Goal: Information Seeking & Learning: Learn about a topic

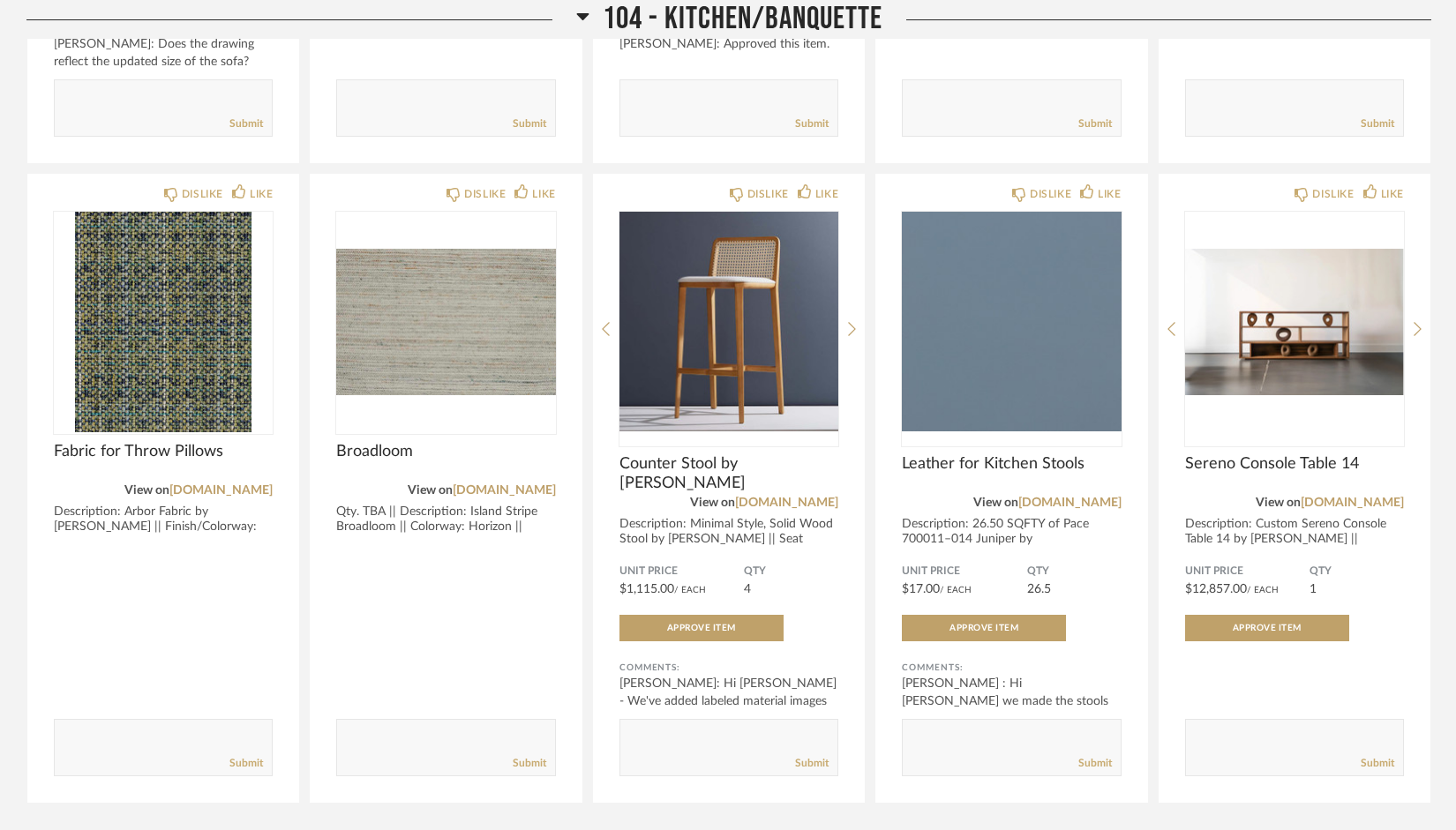
scroll to position [2988, 0]
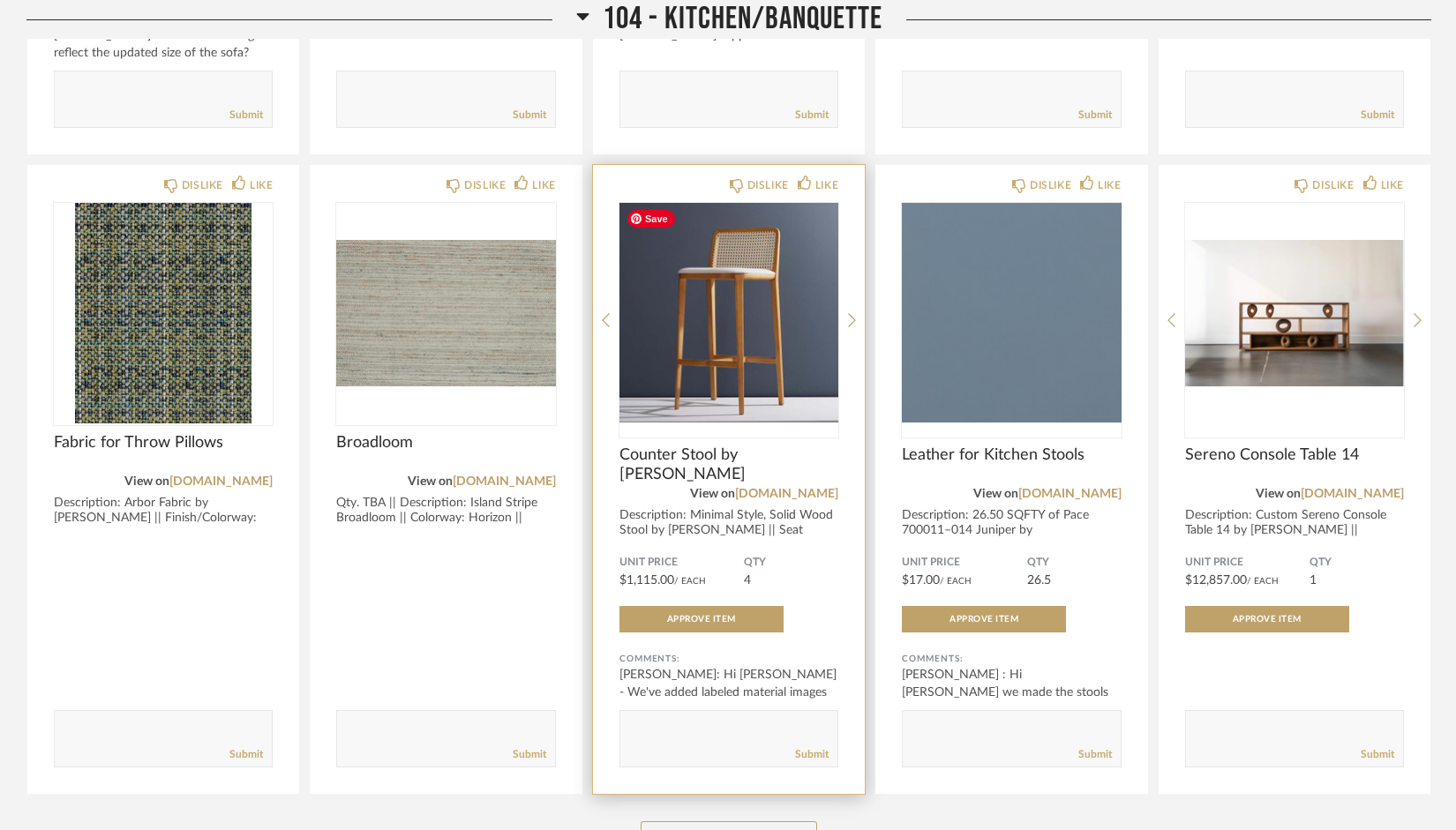
click at [718, 350] on img "0" at bounding box center [728, 313] width 219 height 221
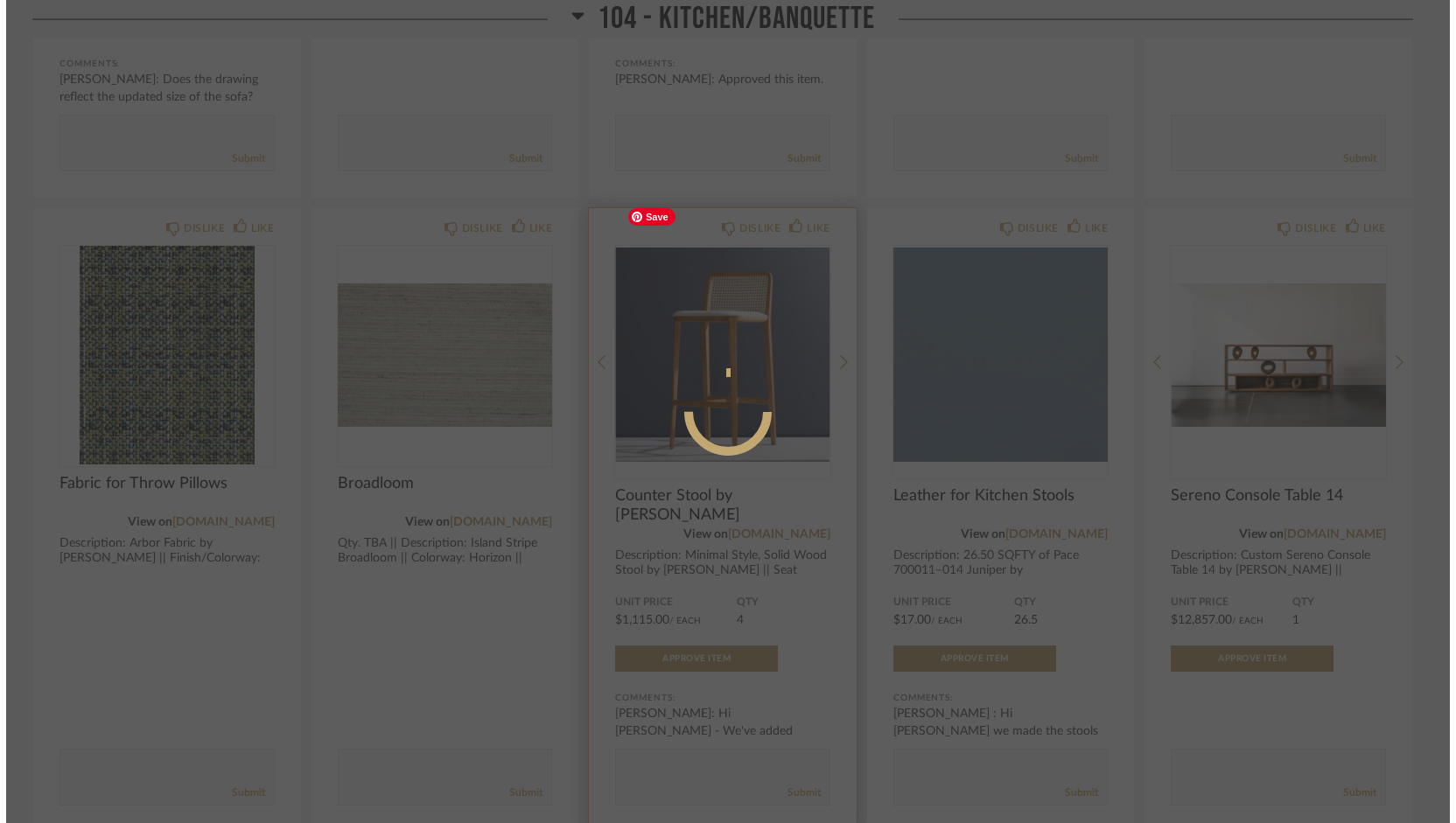
scroll to position [0, 0]
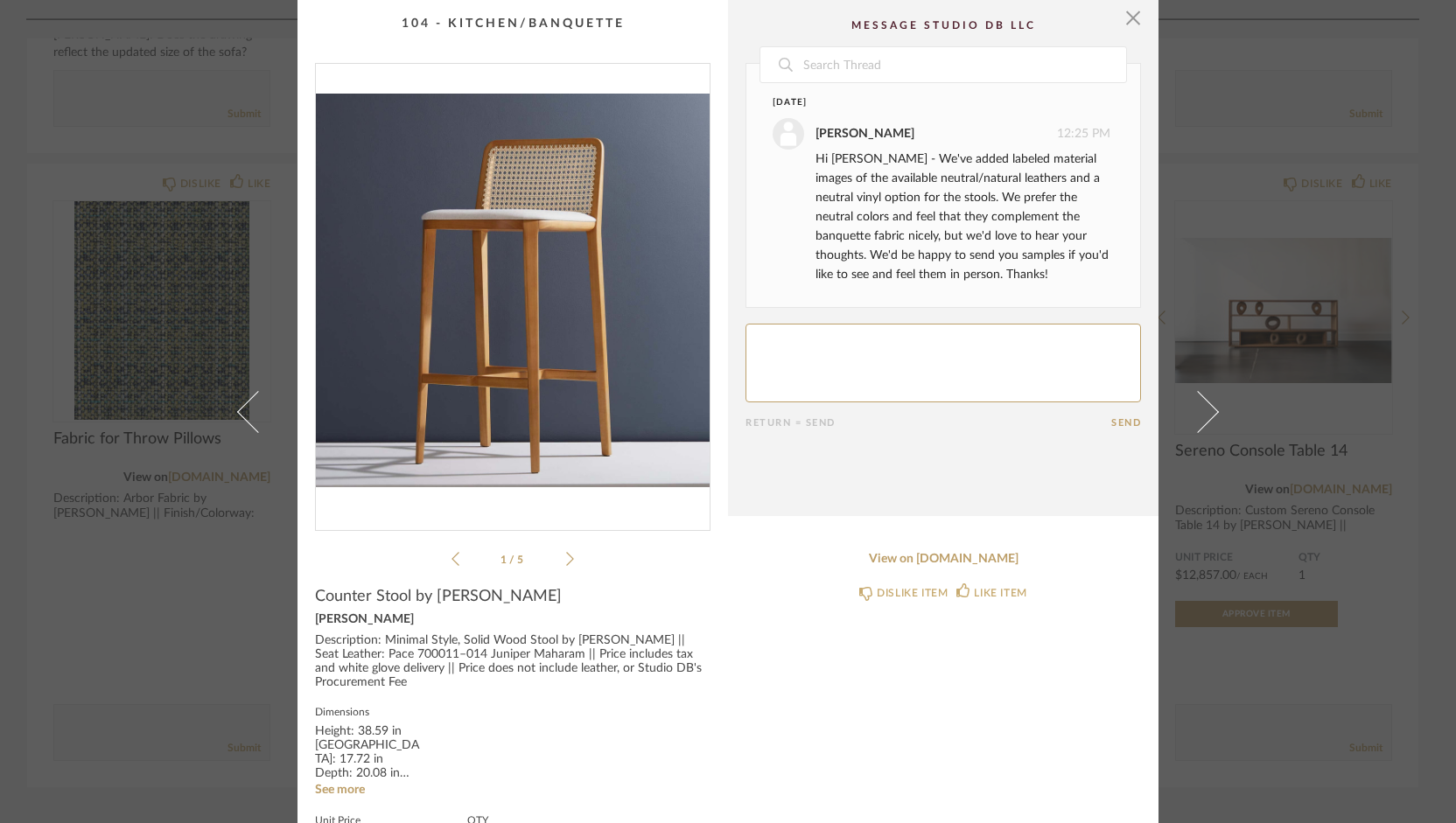
click at [566, 553] on icon at bounding box center [570, 559] width 8 height 16
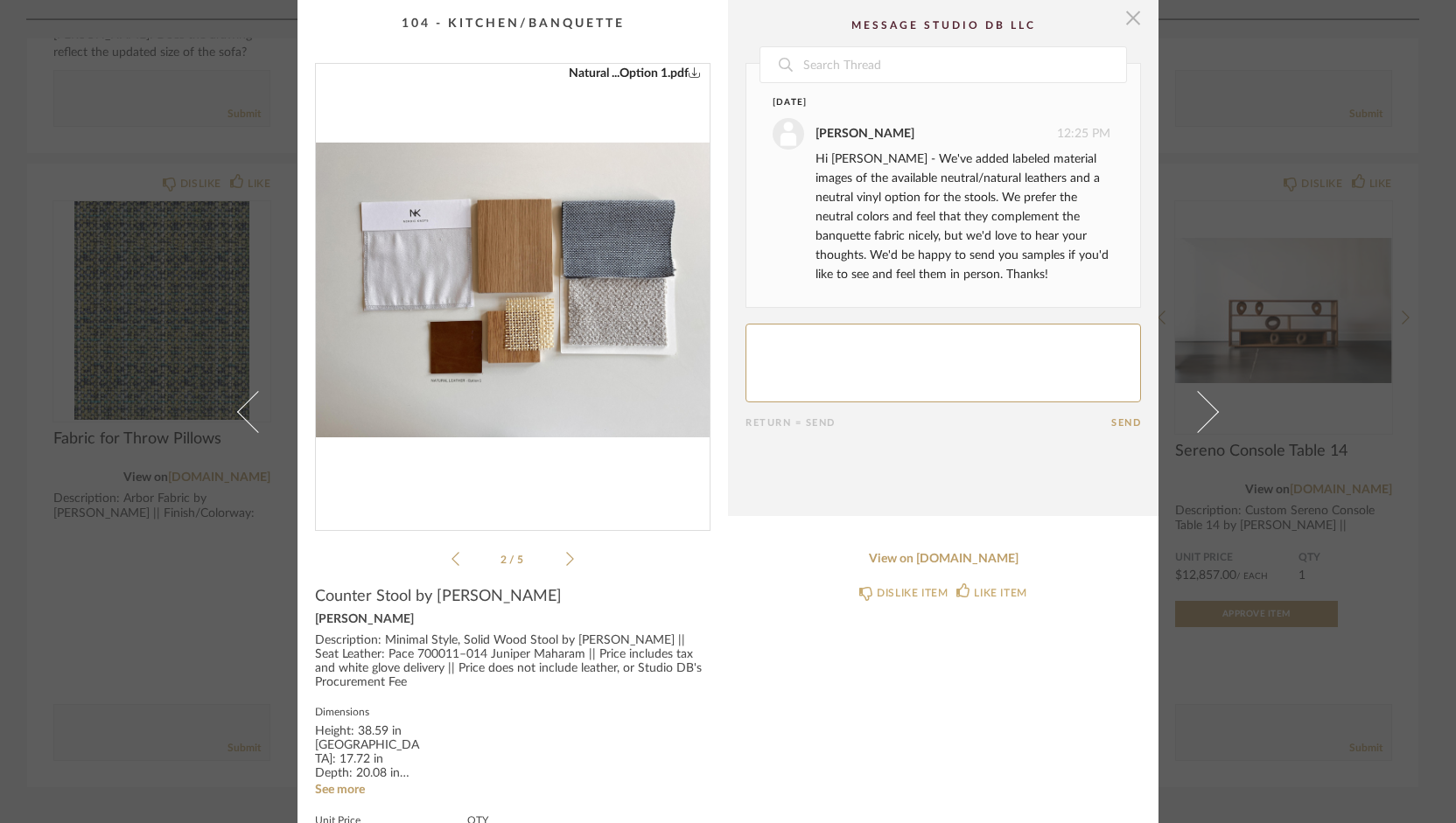
click at [1117, 14] on span "button" at bounding box center [1134, 18] width 35 height 35
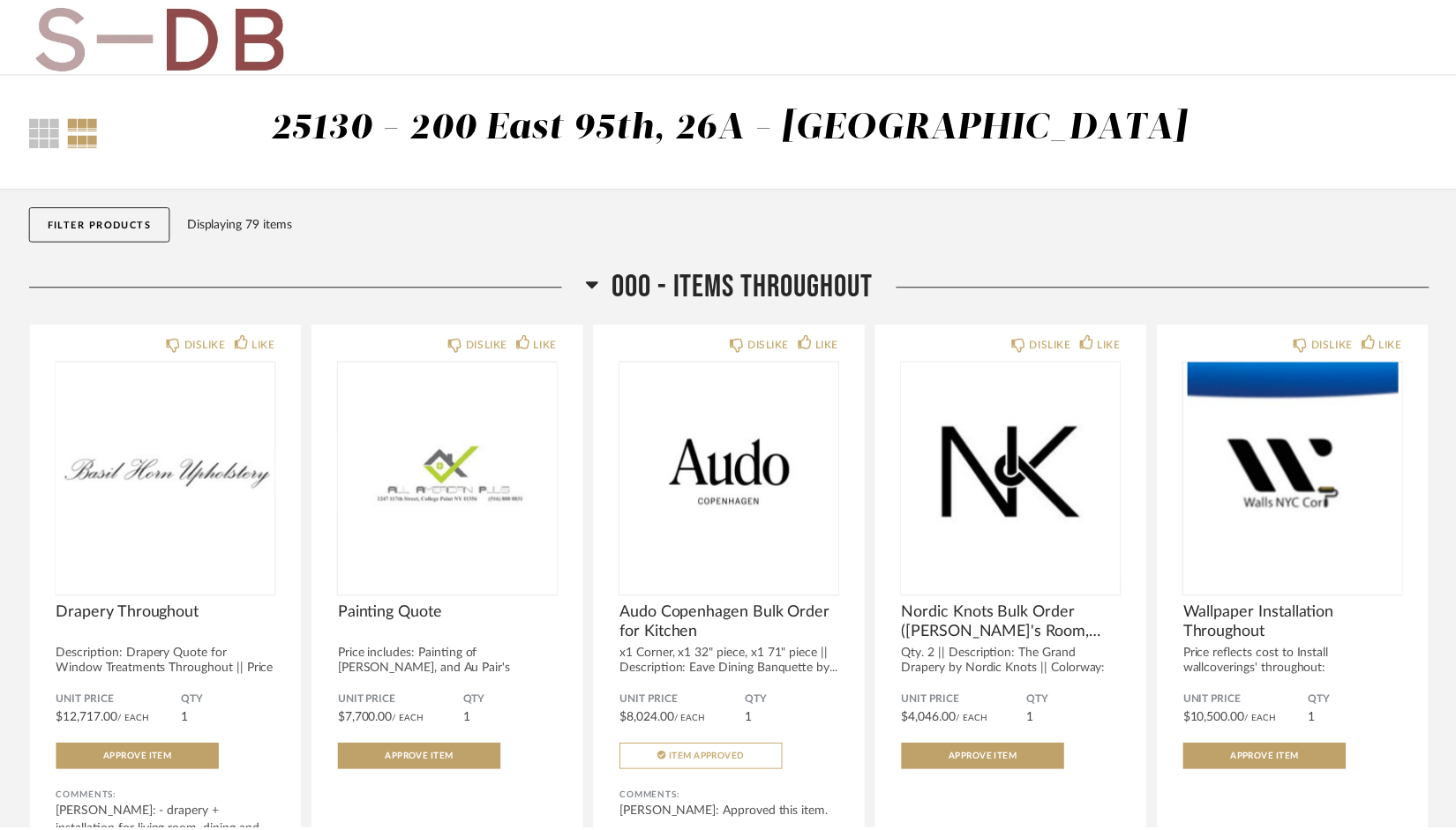
scroll to position [2988, 0]
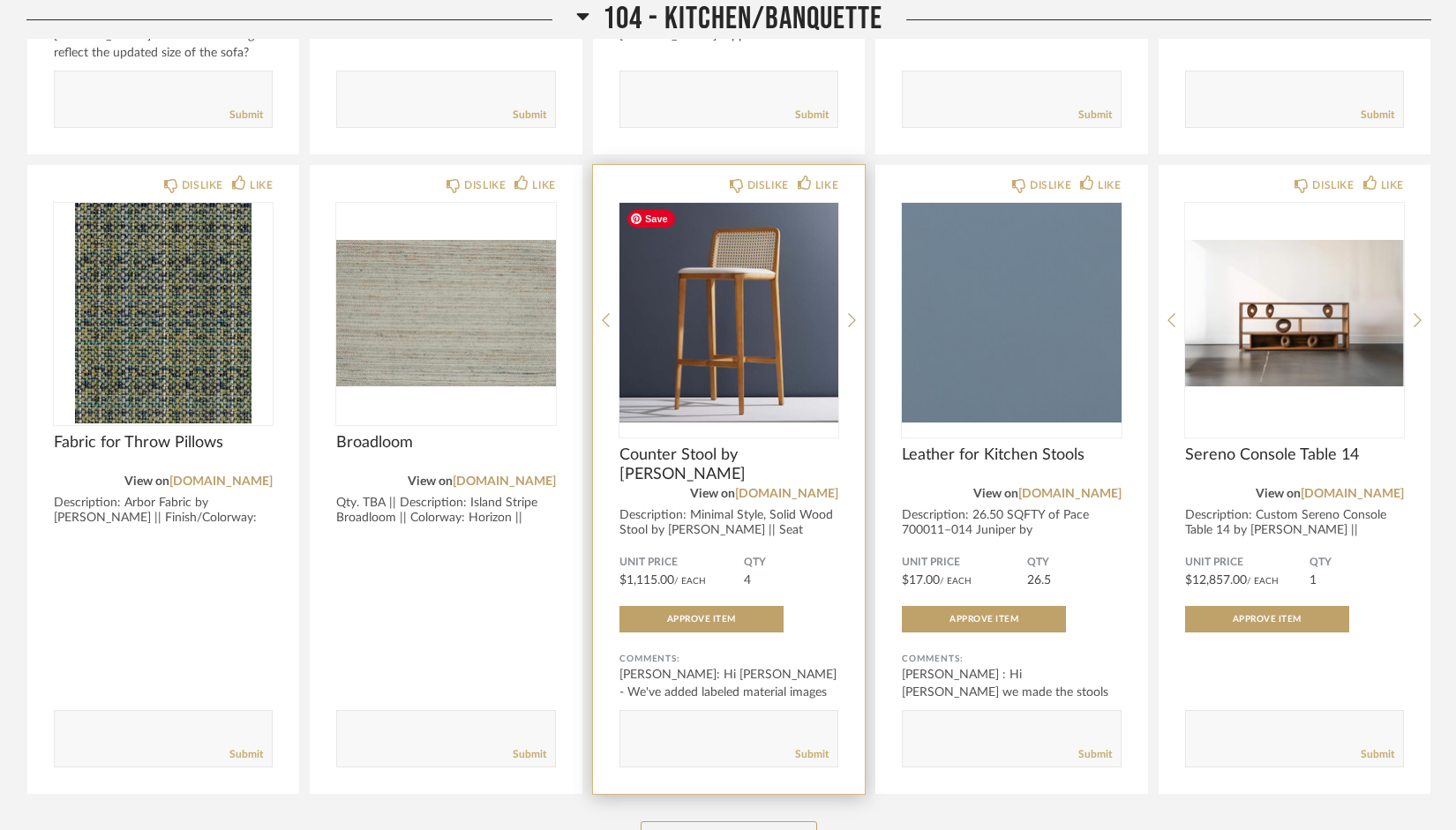
click at [770, 379] on img "0" at bounding box center [728, 313] width 219 height 221
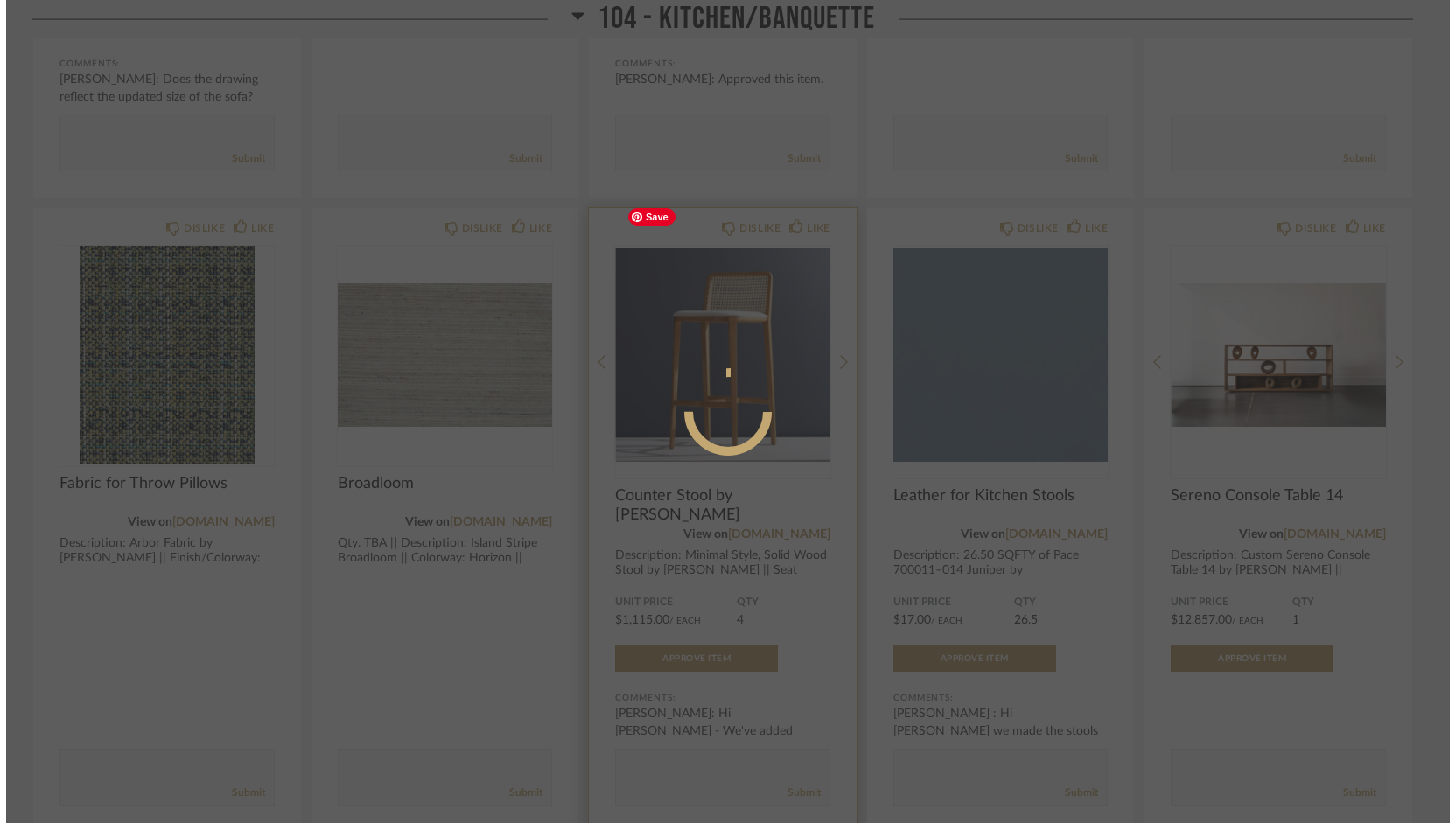
scroll to position [0, 0]
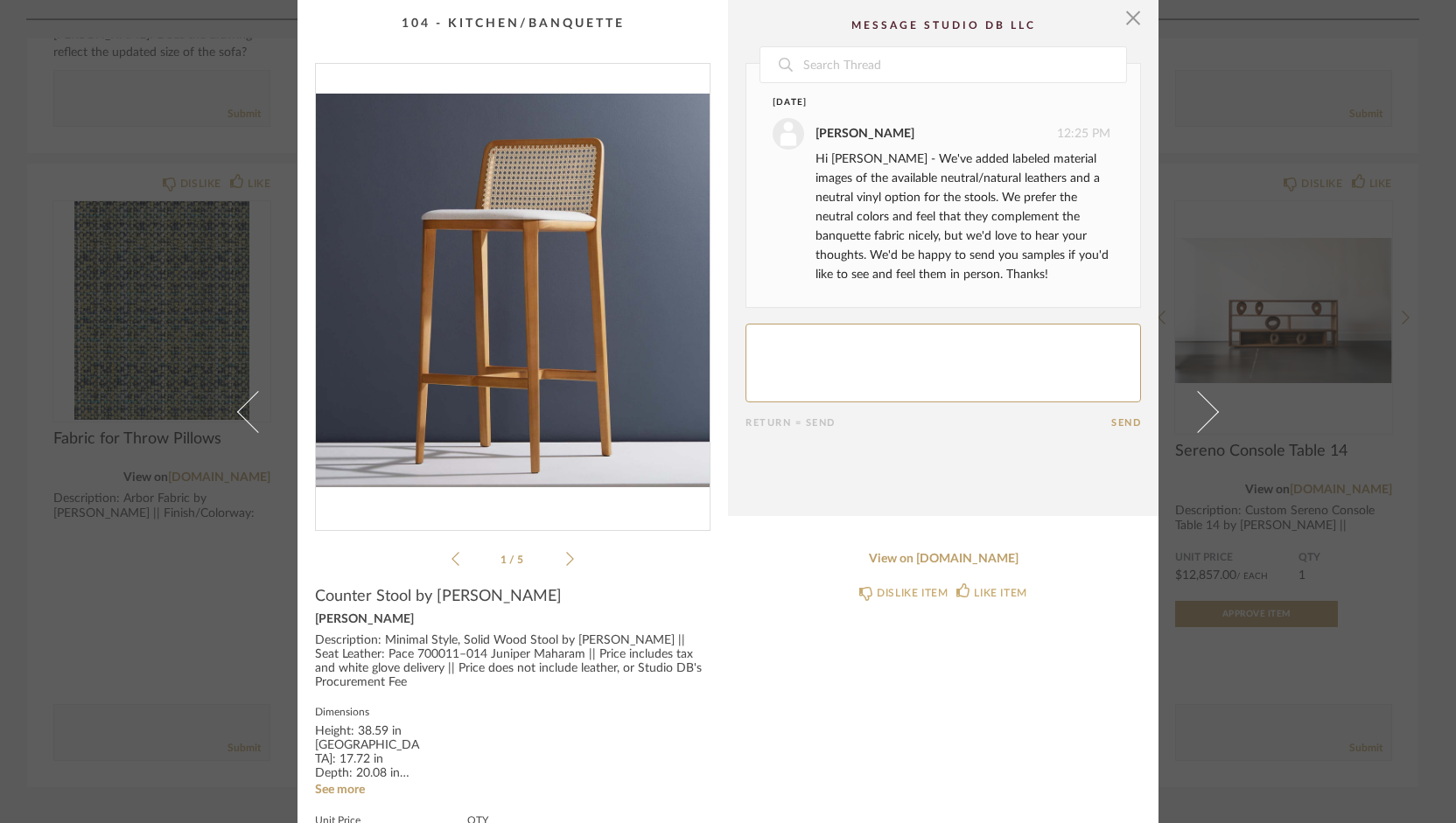
click at [566, 558] on icon at bounding box center [570, 559] width 8 height 16
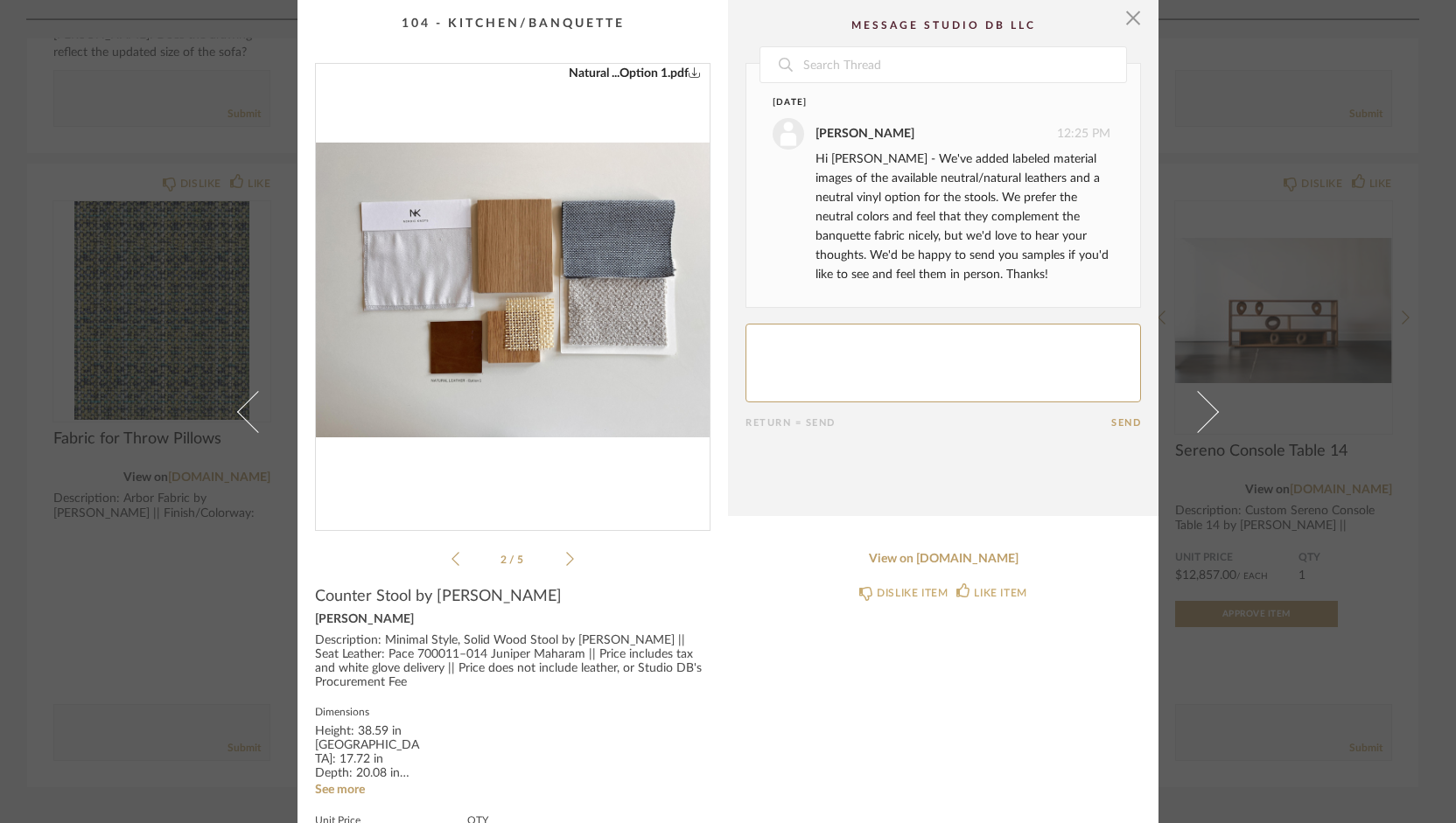
click at [566, 558] on icon at bounding box center [570, 559] width 8 height 16
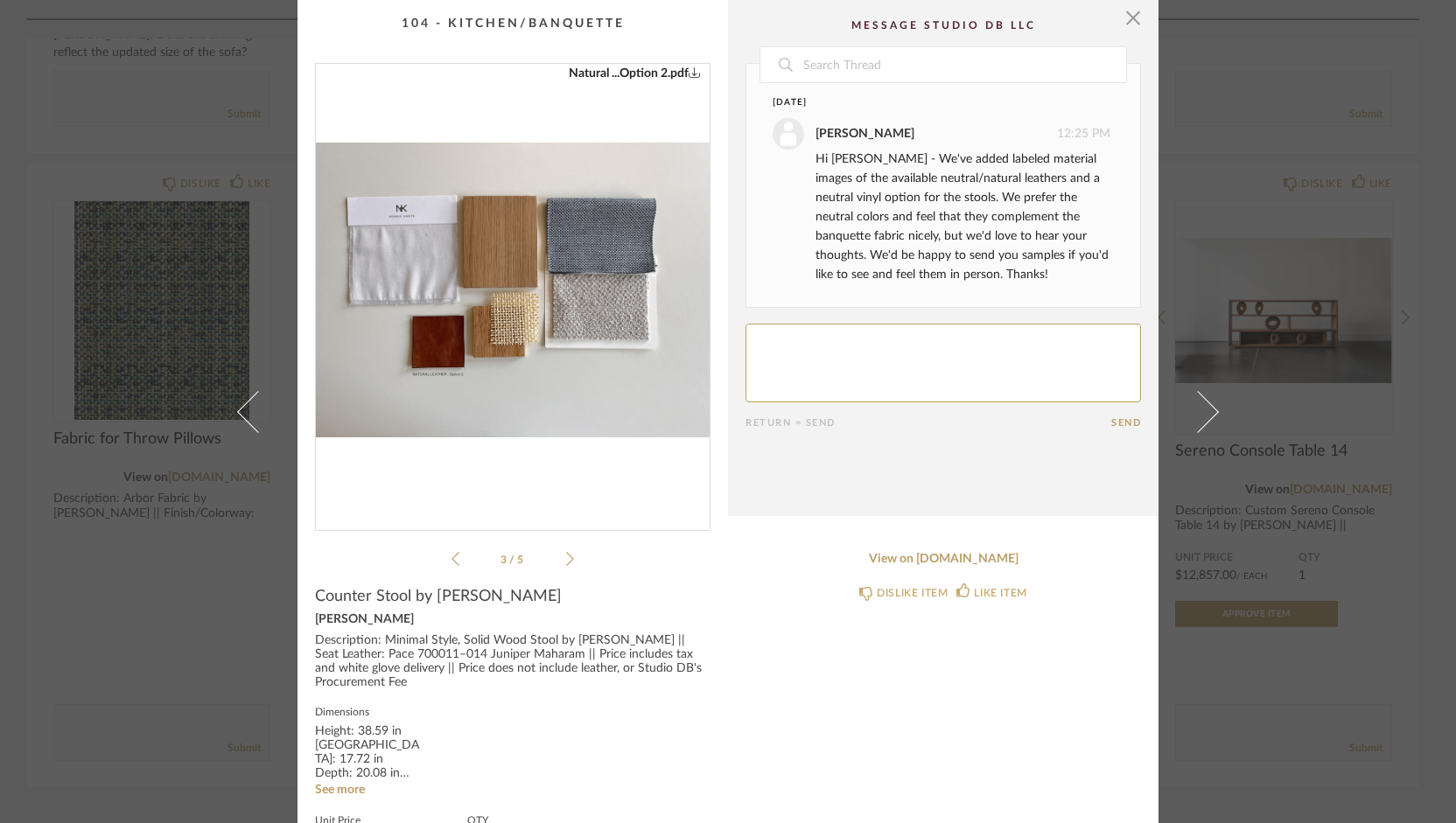
click at [443, 556] on div "Neutral Vinyl.pdf Natural ...Option 1.pdf Natural ...Option 2.pdf Neutral Leath…" at bounding box center [513, 316] width 395 height 507
click at [451, 568] on ul "3 / 5" at bounding box center [512, 559] width 122 height 21
click at [1129, 18] on span "button" at bounding box center [1134, 18] width 35 height 35
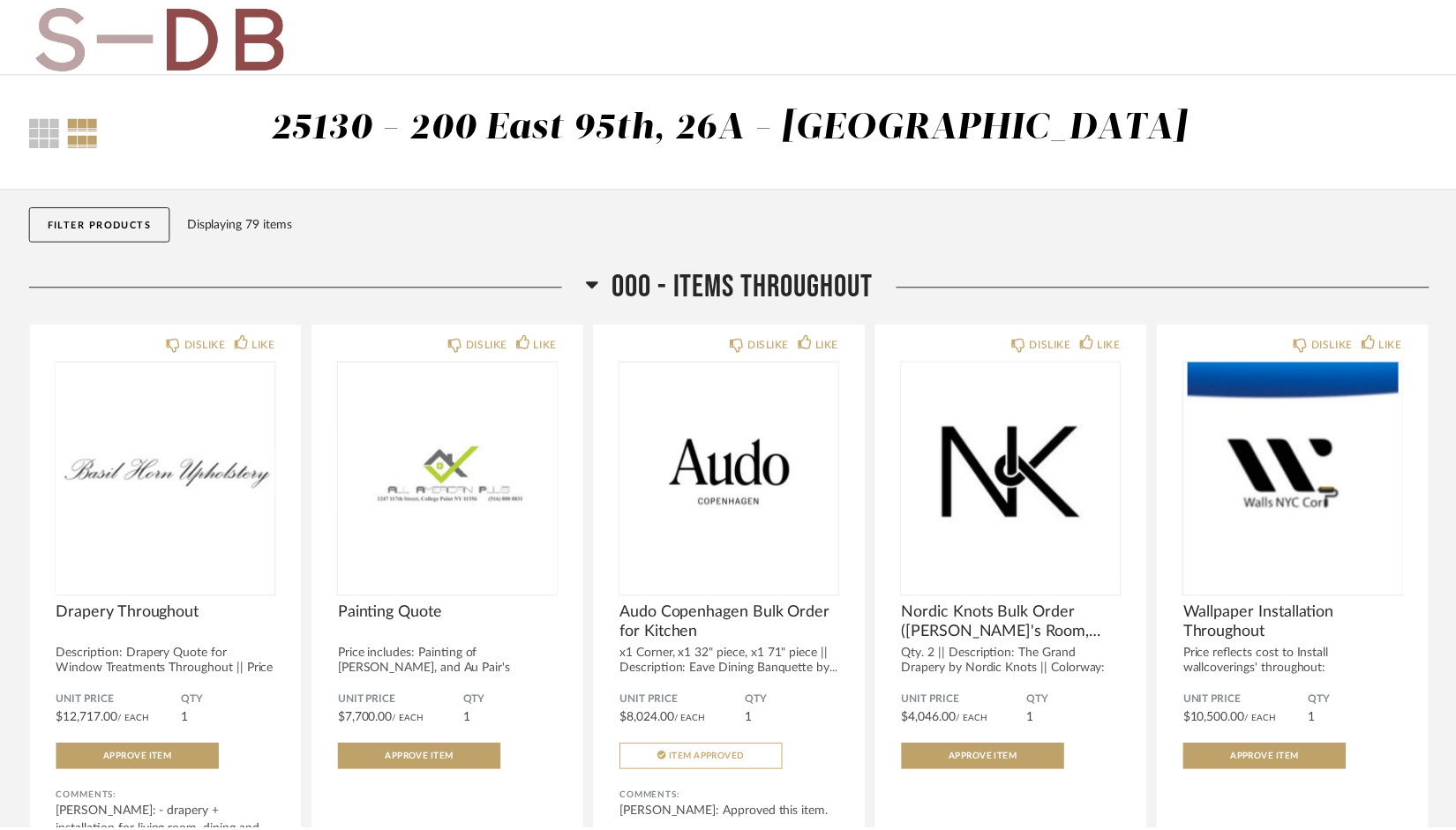
scroll to position [2988, 0]
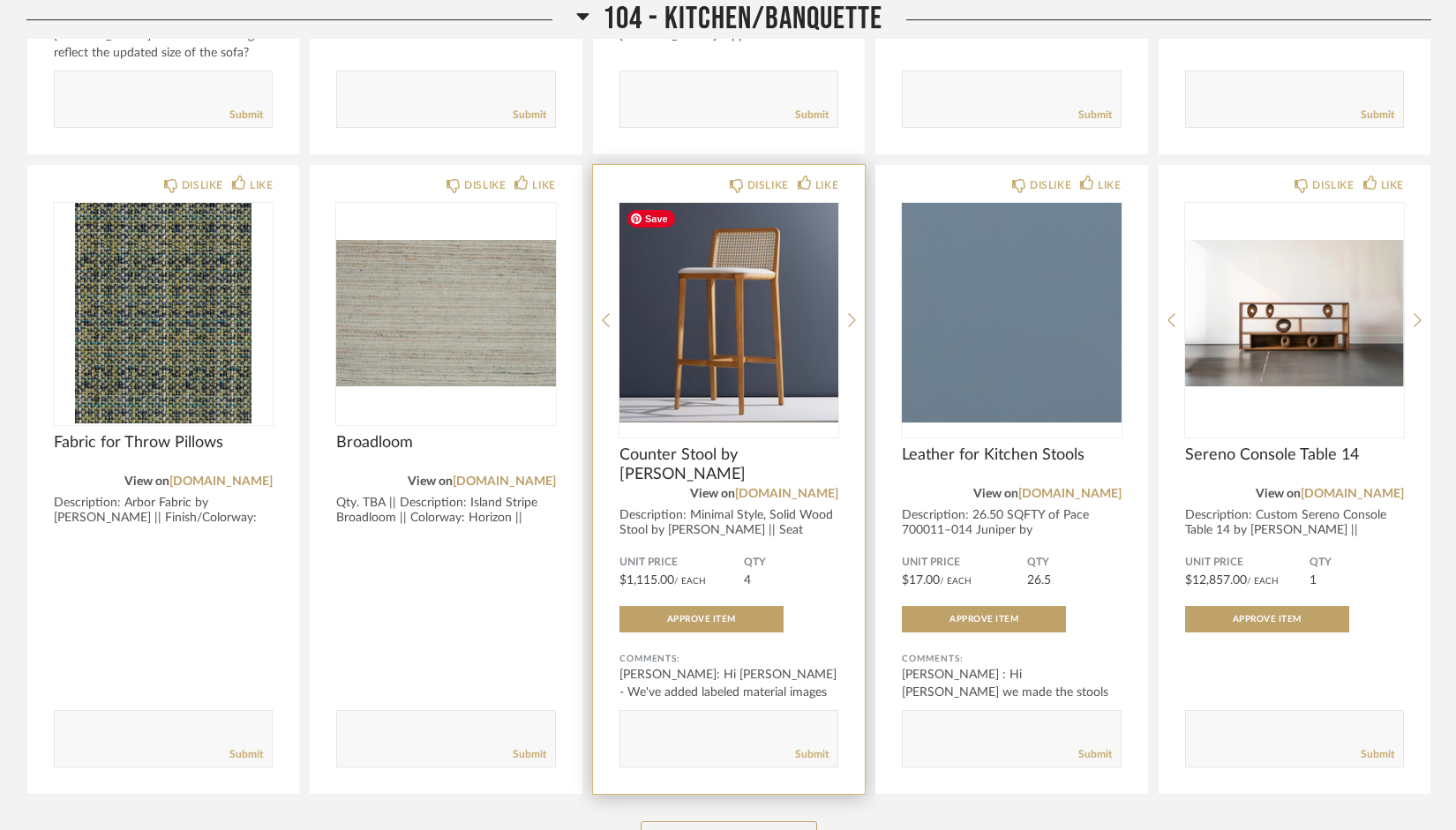
click at [660, 362] on img "0" at bounding box center [728, 313] width 219 height 221
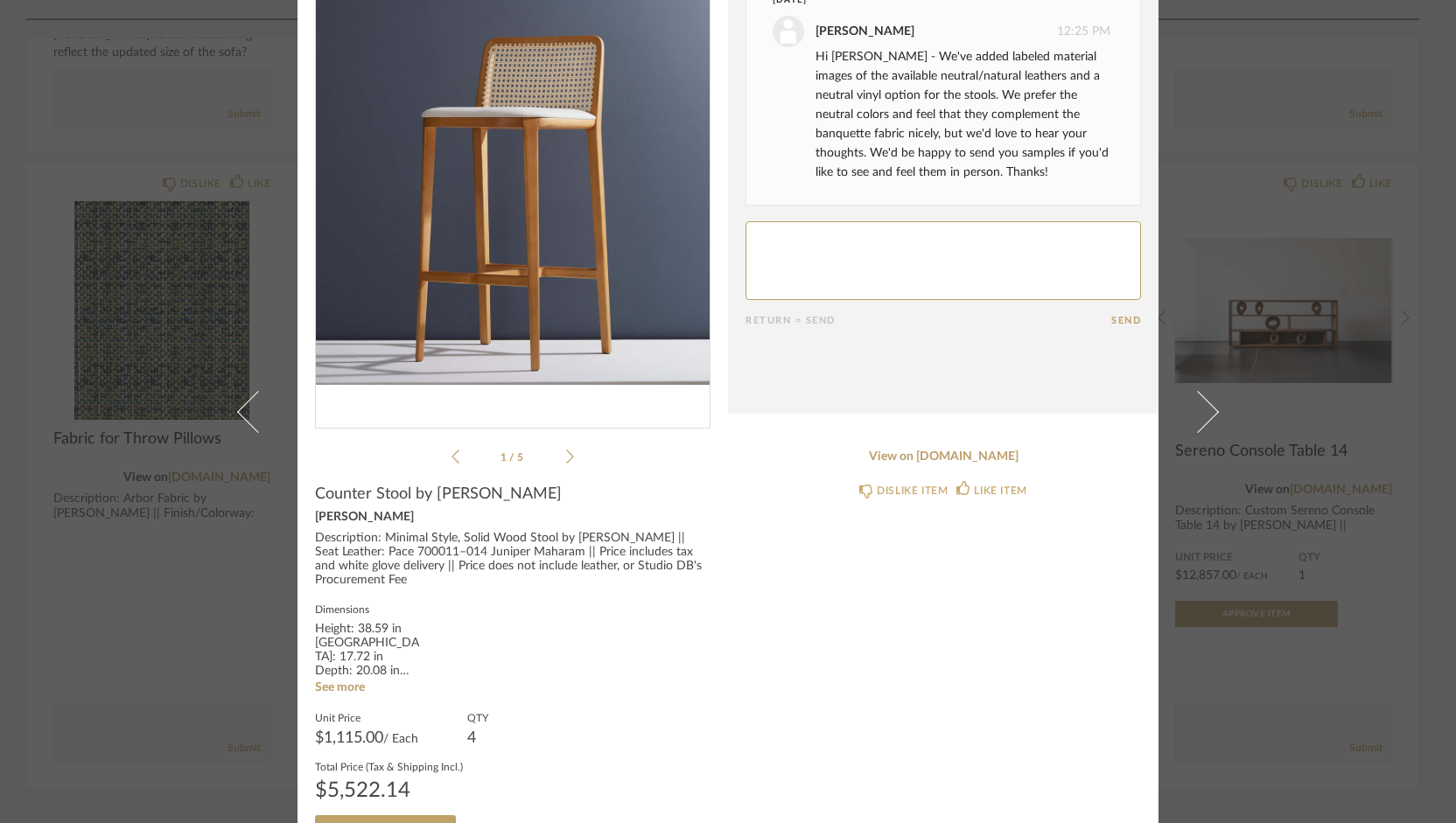
scroll to position [105, 0]
drag, startPoint x: 350, startPoint y: 624, endPoint x: 380, endPoint y: 626, distance: 30.1
click at [380, 626] on div "Height: 38.59 in [GEOGRAPHIC_DATA]: 17.72 in Depth: 20.08 in Seat Height: 29.14…" at bounding box center [368, 647] width 105 height 56
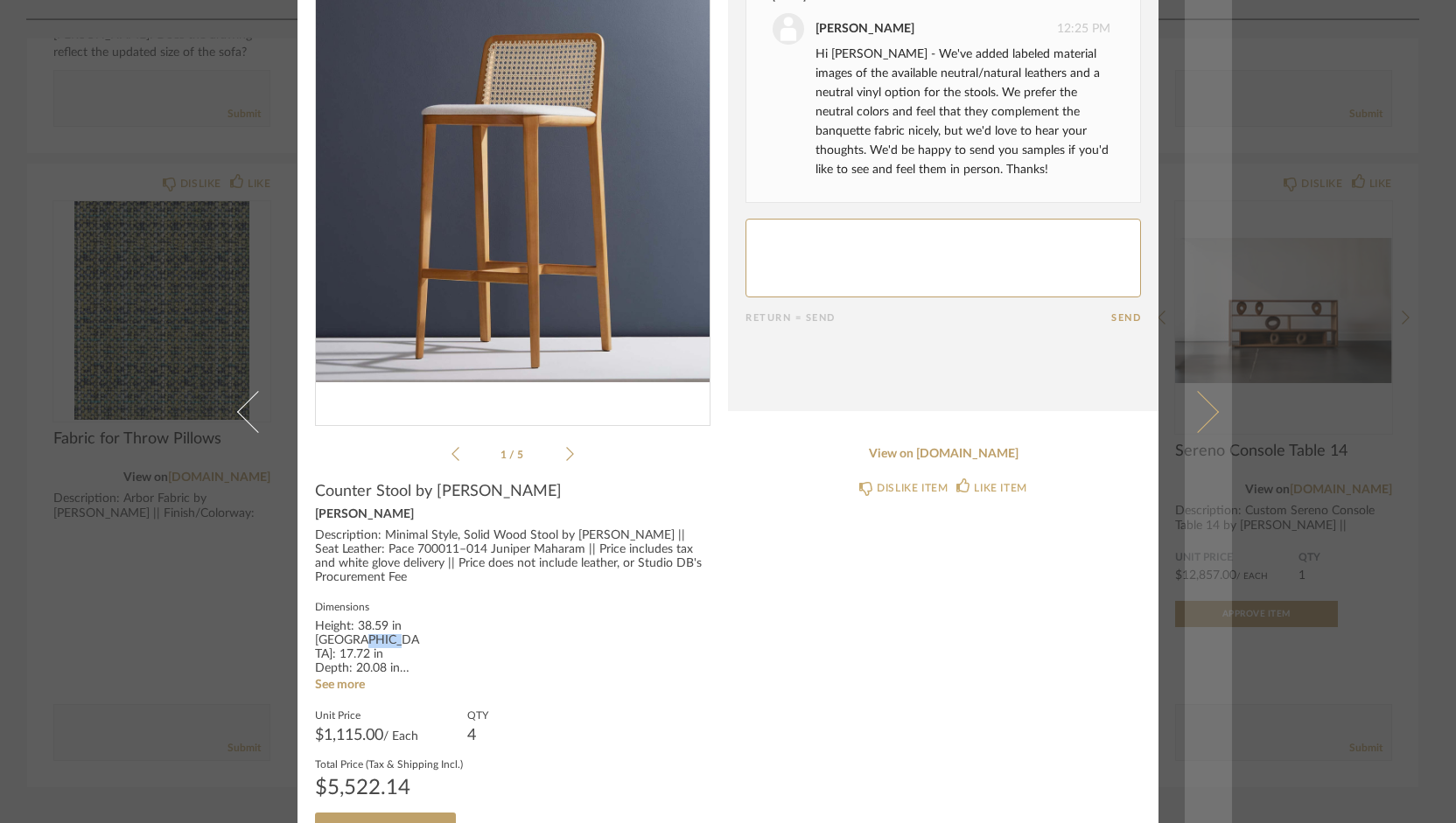
click at [1196, 410] on span at bounding box center [1198, 411] width 42 height 42
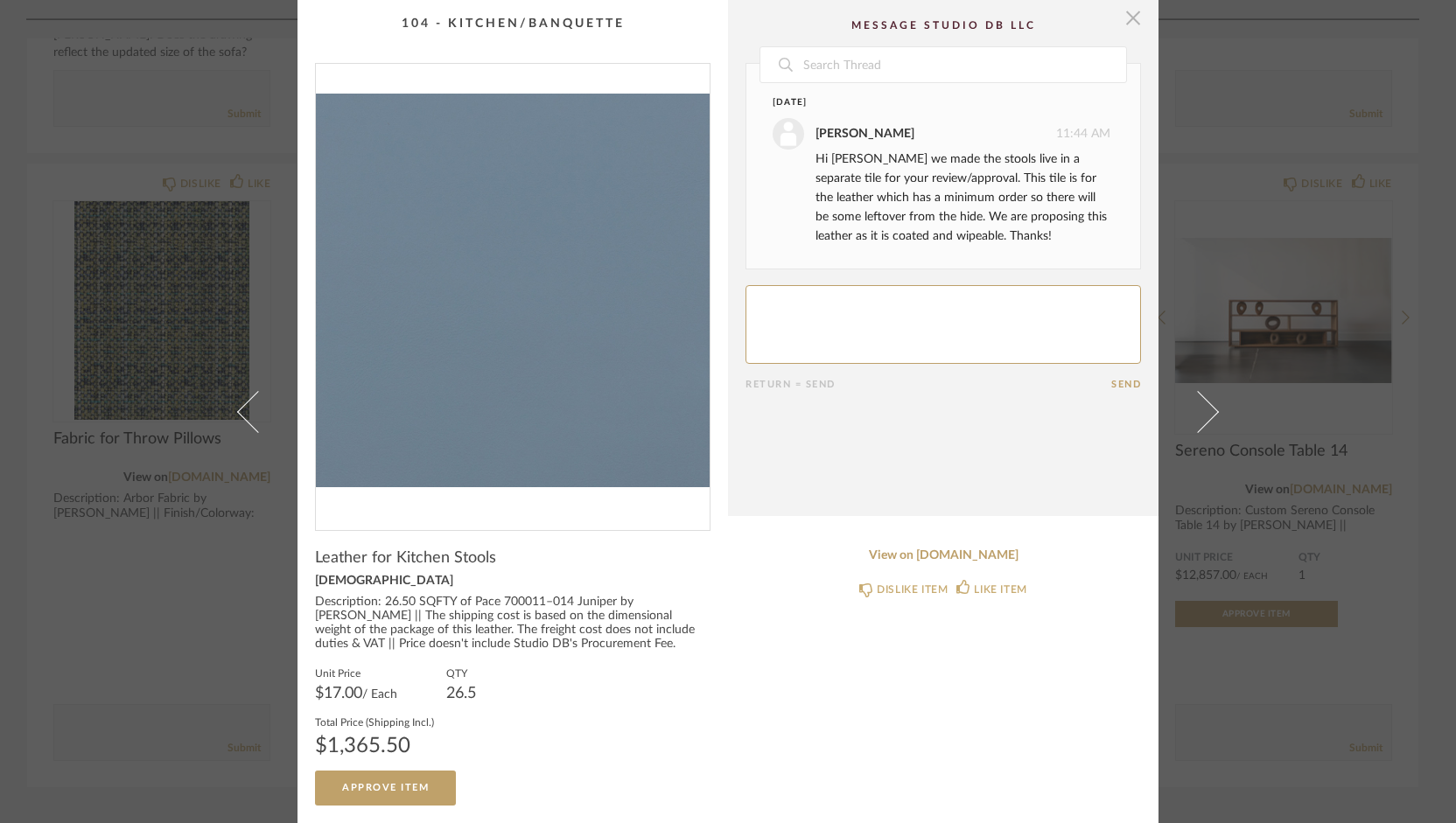
click at [1120, 13] on span "button" at bounding box center [1134, 18] width 35 height 35
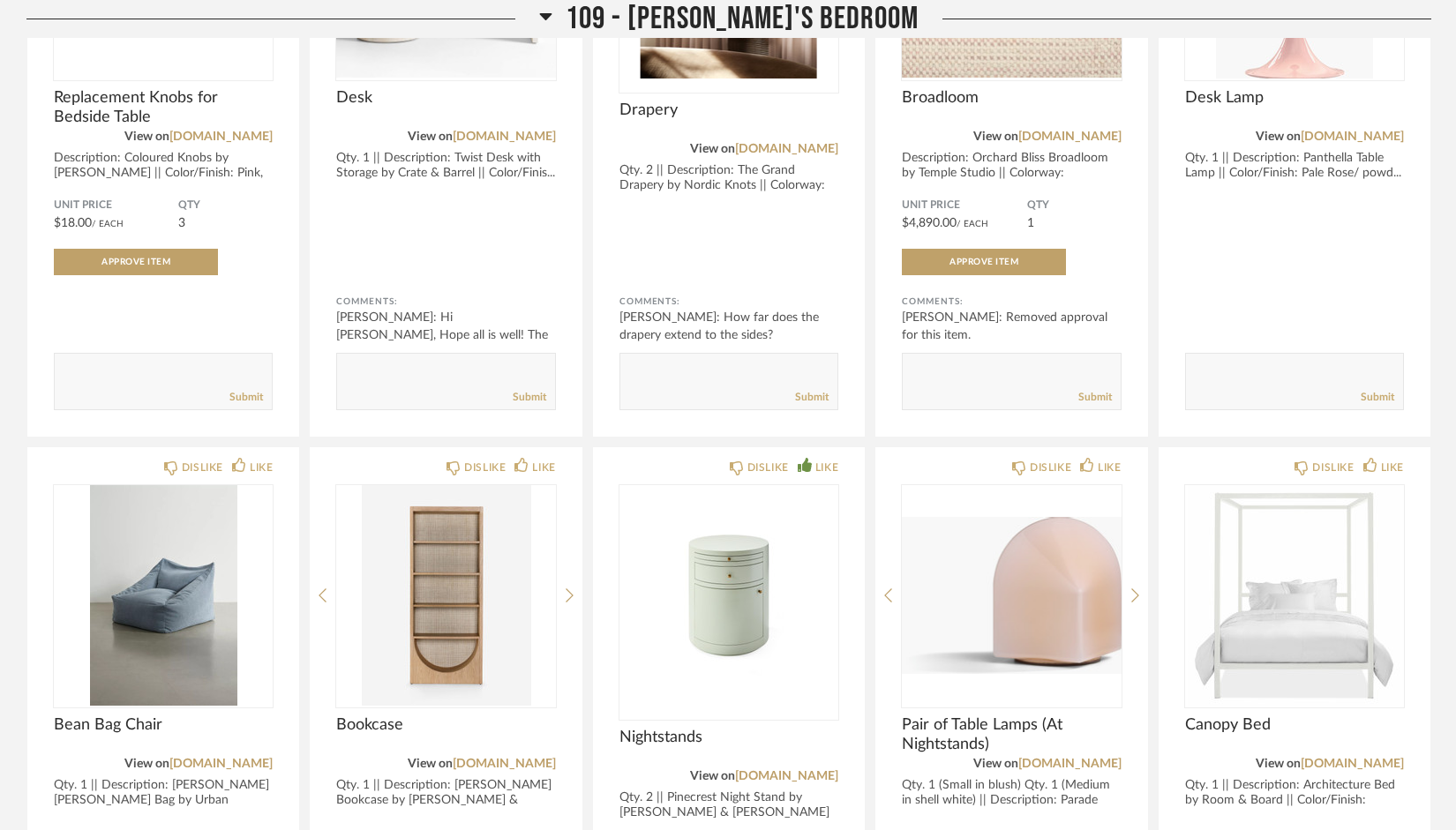
scroll to position [7636, 0]
